Goal: Navigation & Orientation: Find specific page/section

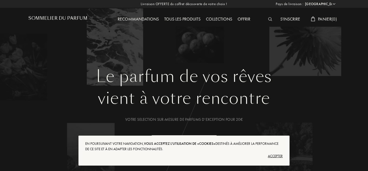
select select "FR"
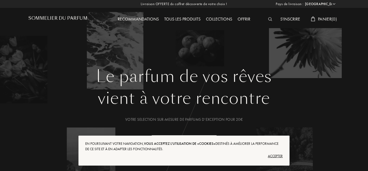
click at [277, 156] on div "Accepter" at bounding box center [184, 156] width 198 height 9
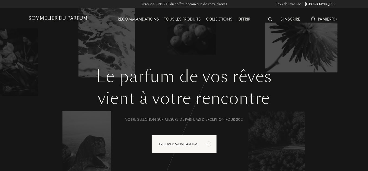
click at [182, 19] on div "Tous les produits" at bounding box center [183, 19] width 42 height 7
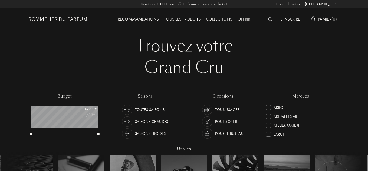
select select "FR"
